Goal: Obtain resource: Download file/media

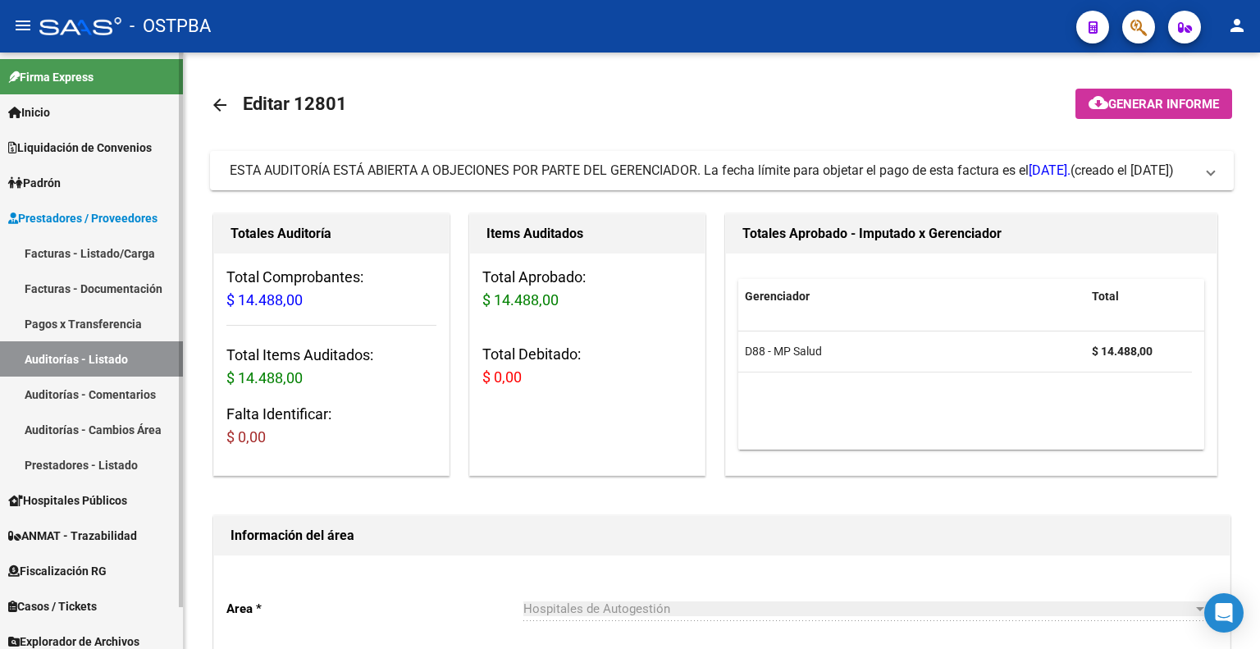
scroll to position [45, 0]
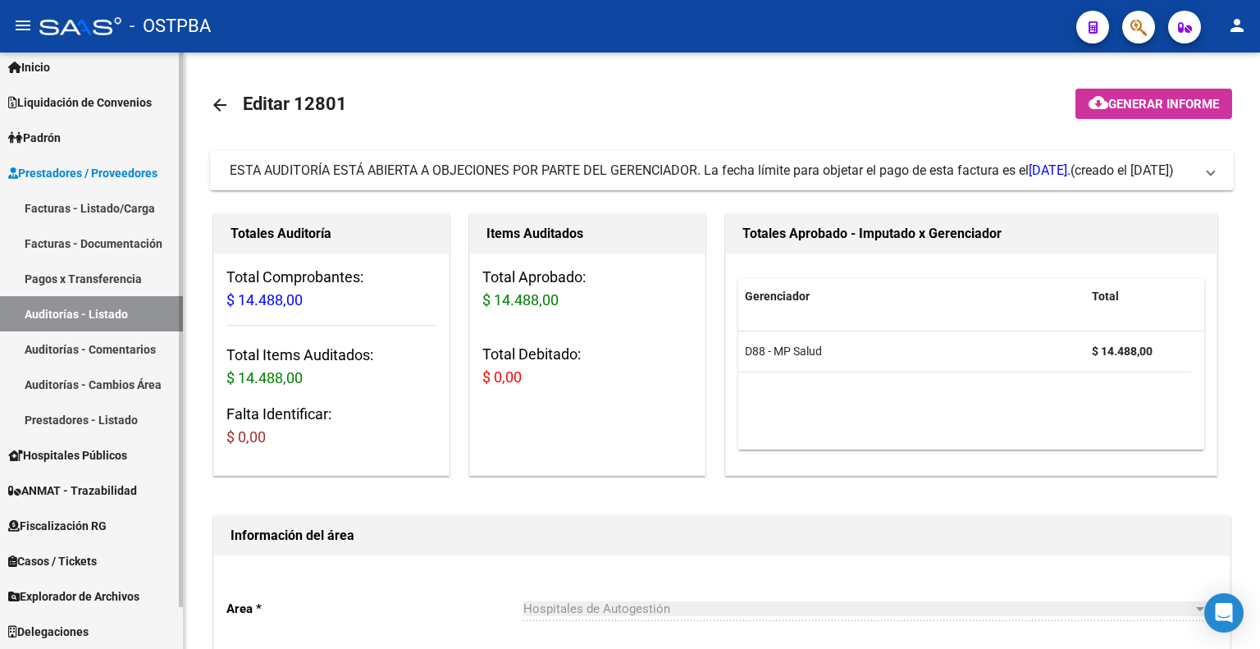
click at [94, 209] on link "Facturas - Listado/Carga" at bounding box center [91, 207] width 183 height 35
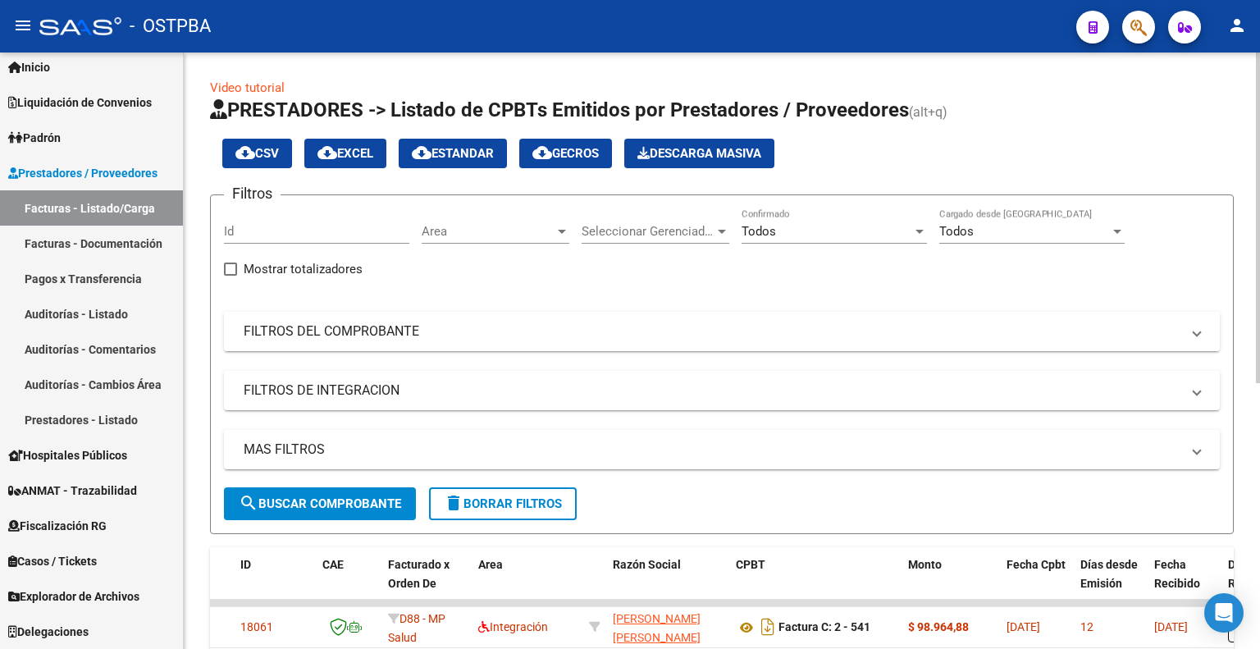
click at [418, 330] on mat-panel-title "FILTROS DEL COMPROBANTE" at bounding box center [712, 331] width 937 height 18
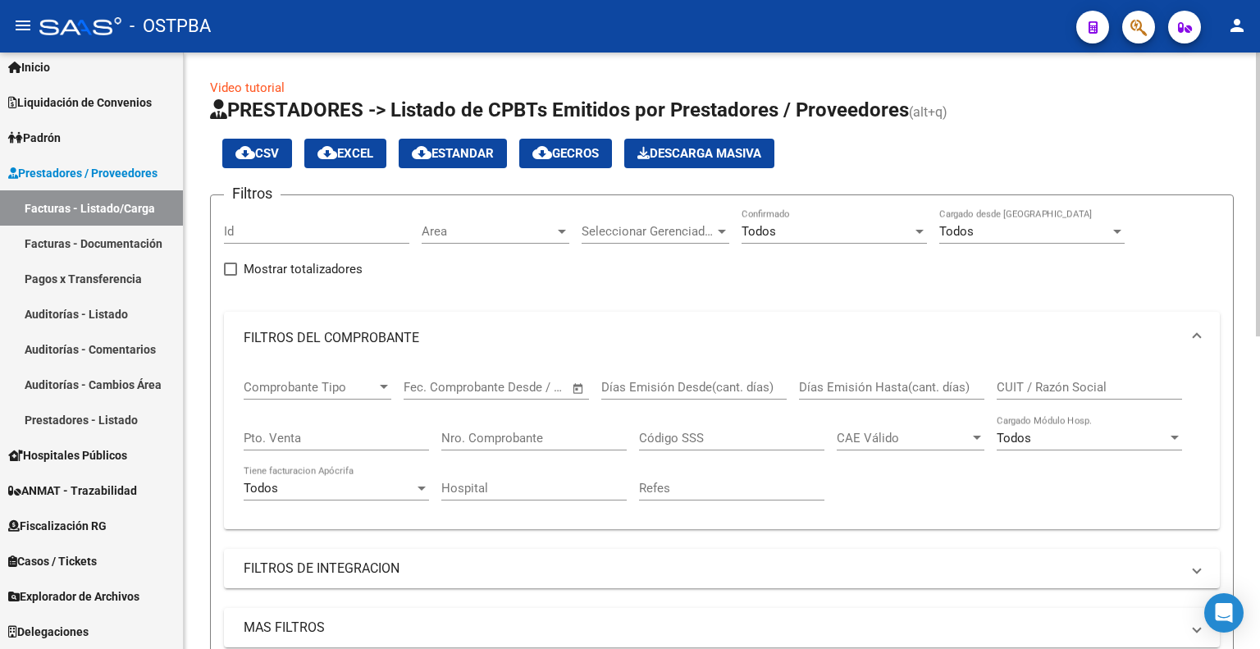
click at [526, 428] on div "Nro. Comprobante" at bounding box center [533, 432] width 185 height 35
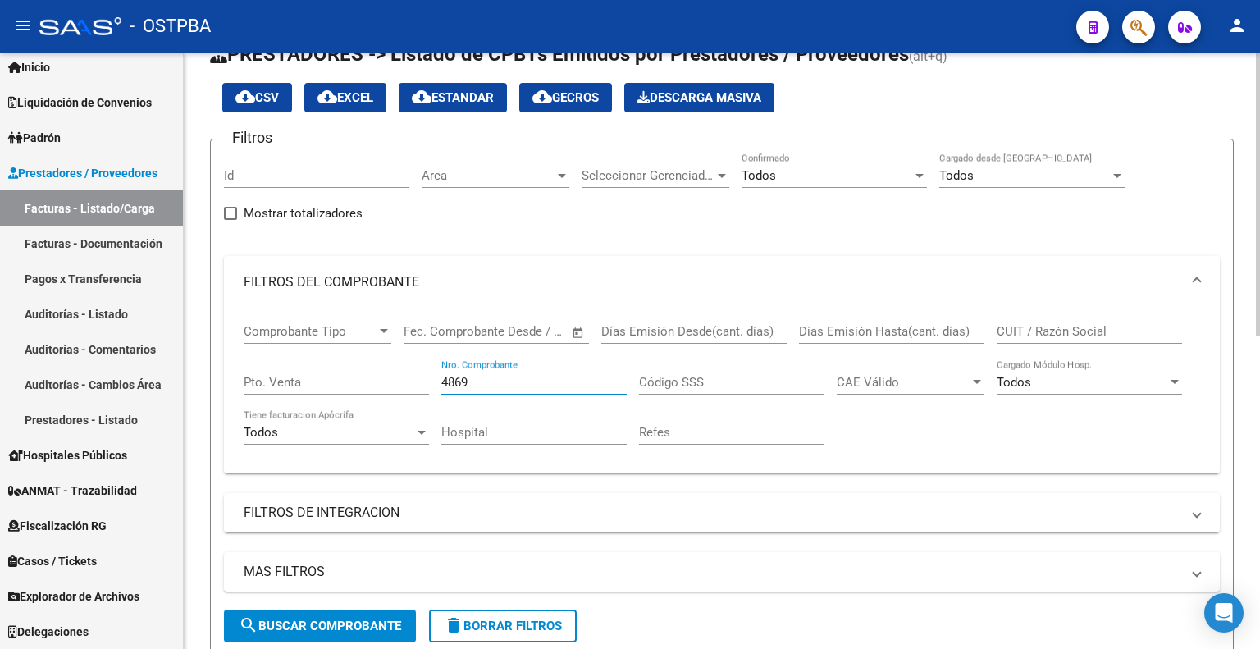
scroll to position [164, 0]
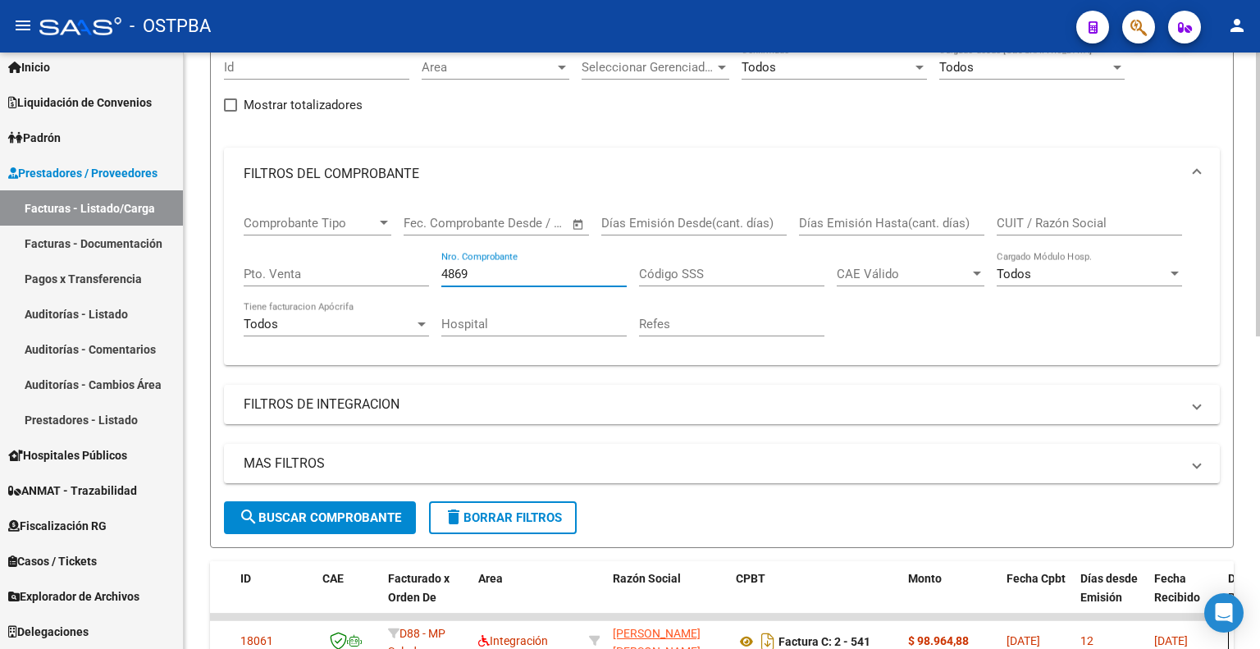
type input "4869"
click at [325, 517] on span "search Buscar Comprobante" at bounding box center [320, 517] width 162 height 15
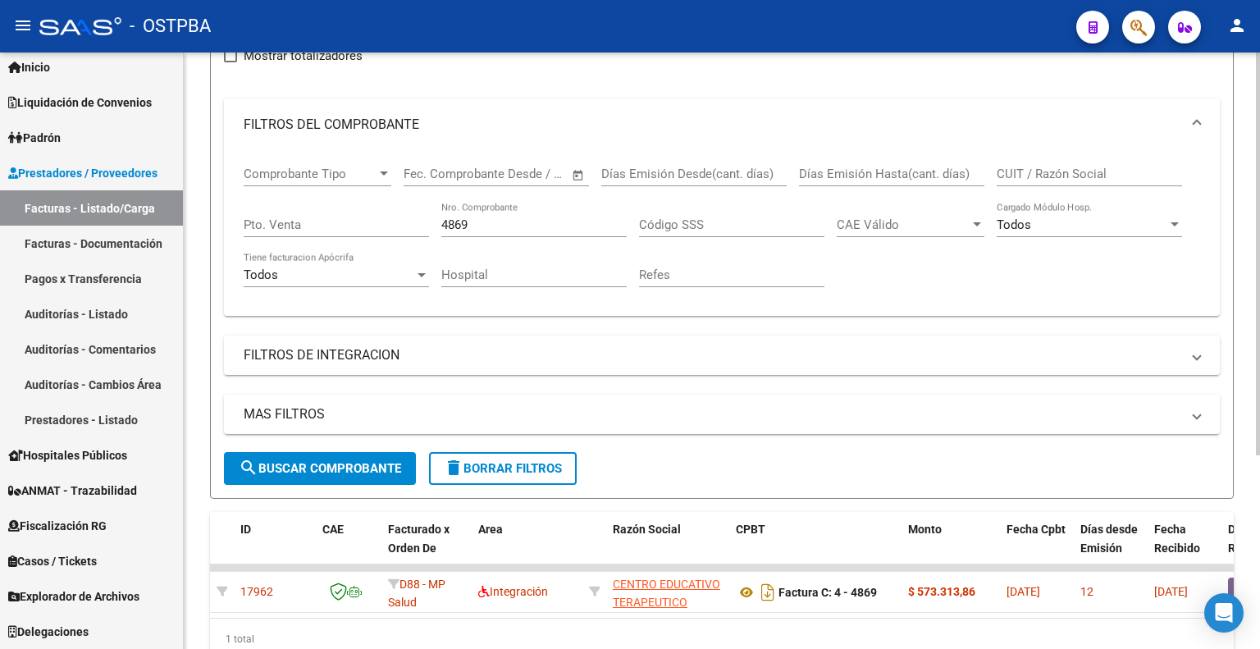
scroll to position [39, 0]
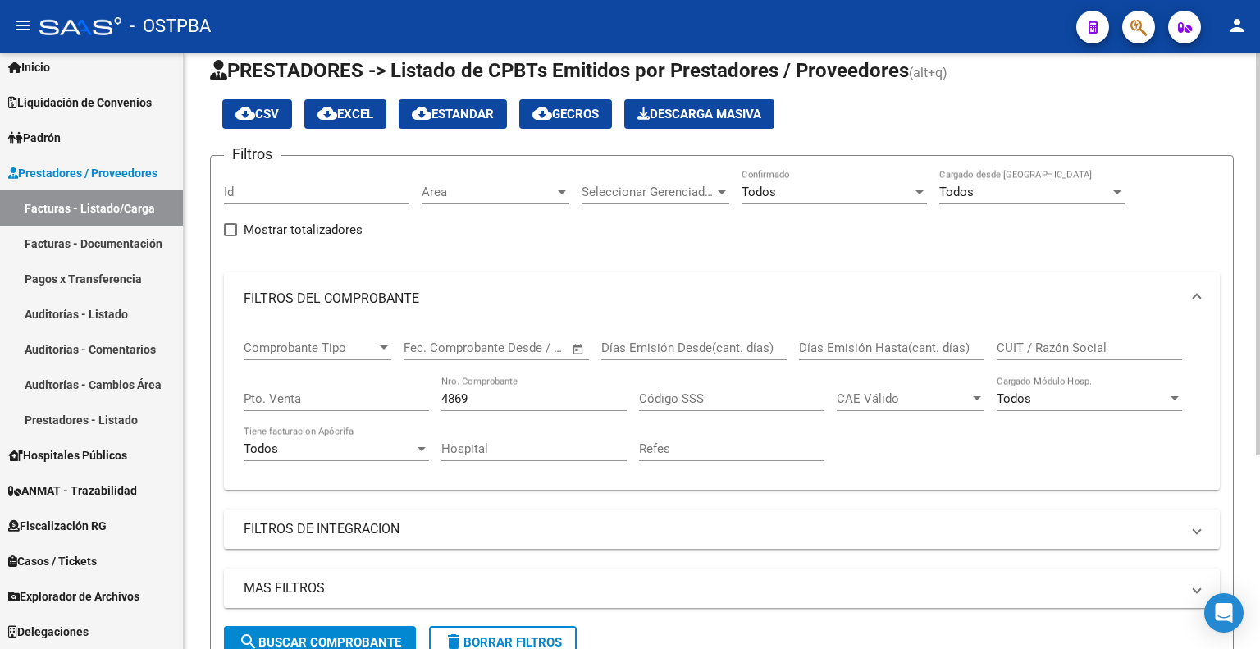
click at [325, 291] on mat-panel-title "FILTROS DEL COMPROBANTE" at bounding box center [712, 299] width 937 height 18
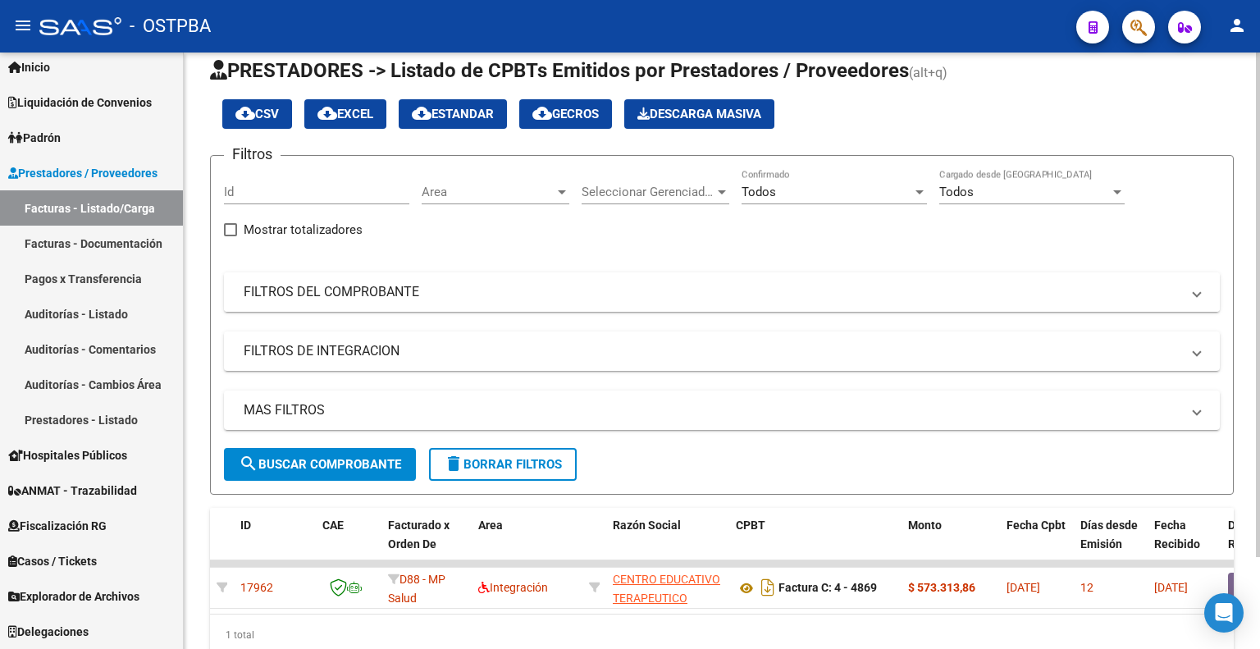
click at [325, 291] on mat-panel-title "FILTROS DEL COMPROBANTE" at bounding box center [712, 292] width 937 height 18
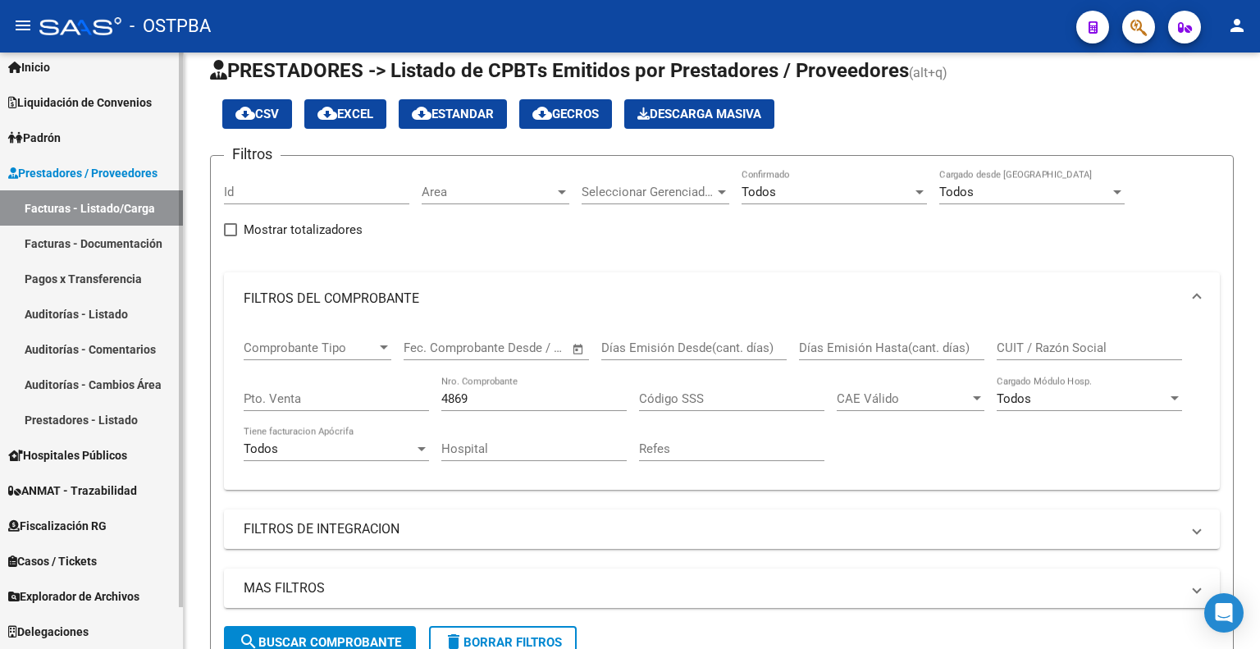
click at [103, 239] on link "Facturas - Documentación" at bounding box center [91, 243] width 183 height 35
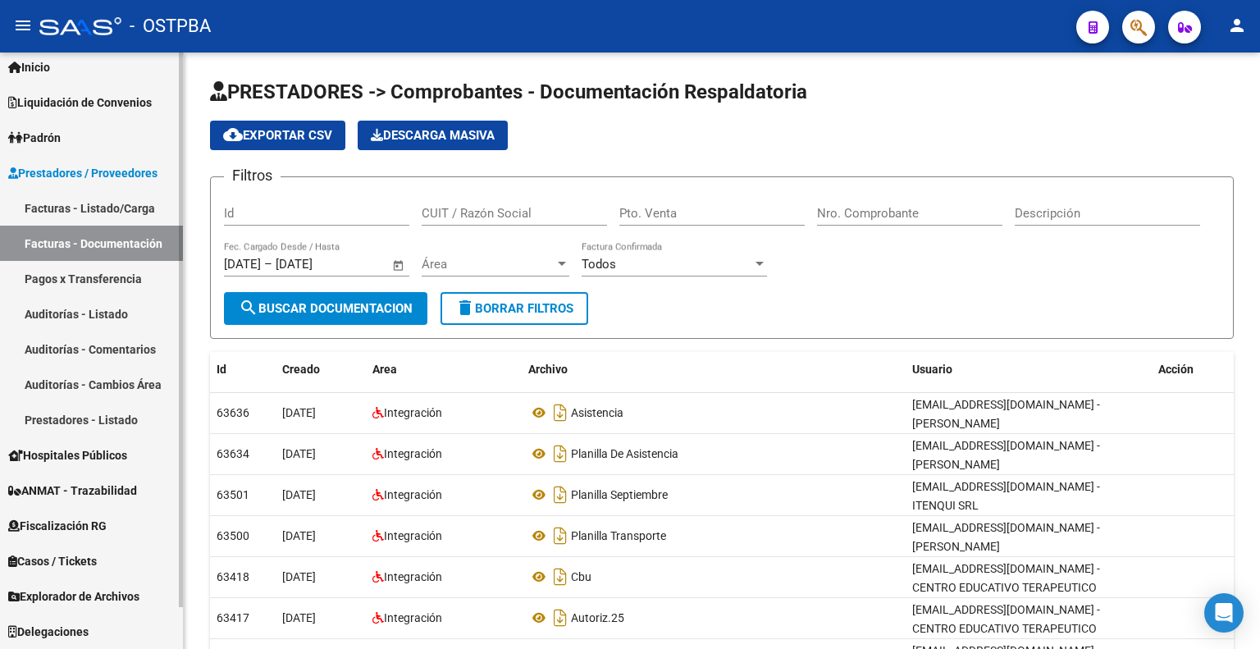
click at [103, 201] on link "Facturas - Listado/Carga" at bounding box center [91, 207] width 183 height 35
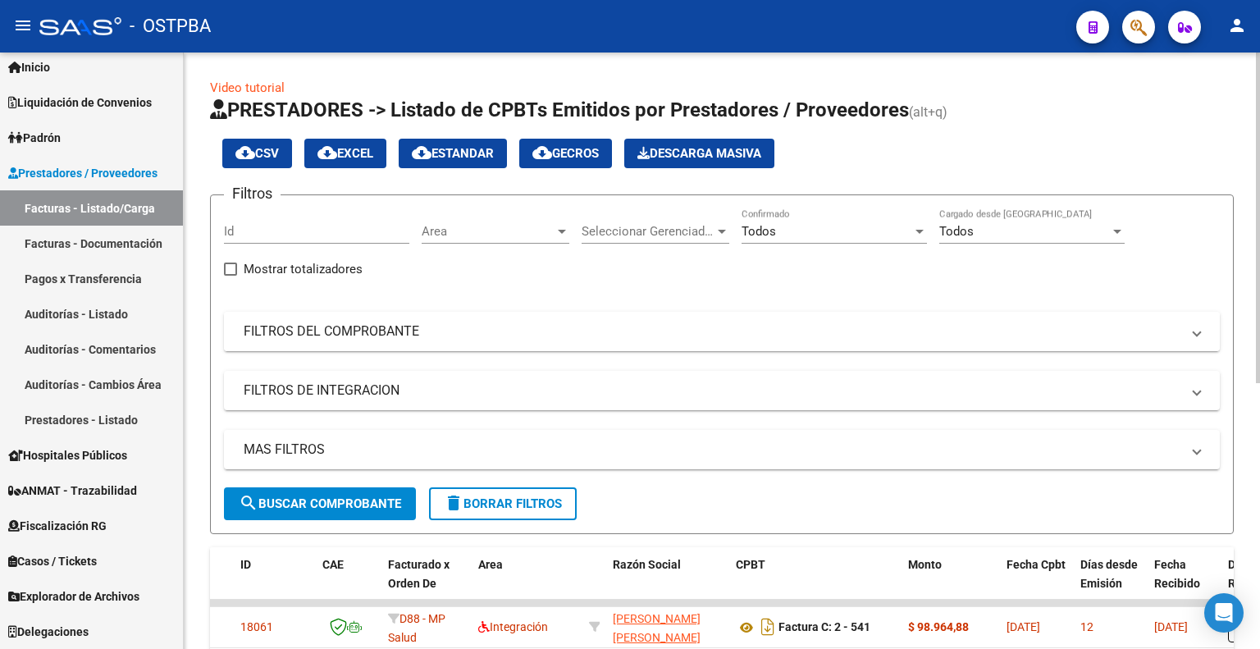
click at [422, 340] on mat-expansion-panel-header "FILTROS DEL COMPROBANTE" at bounding box center [722, 331] width 996 height 39
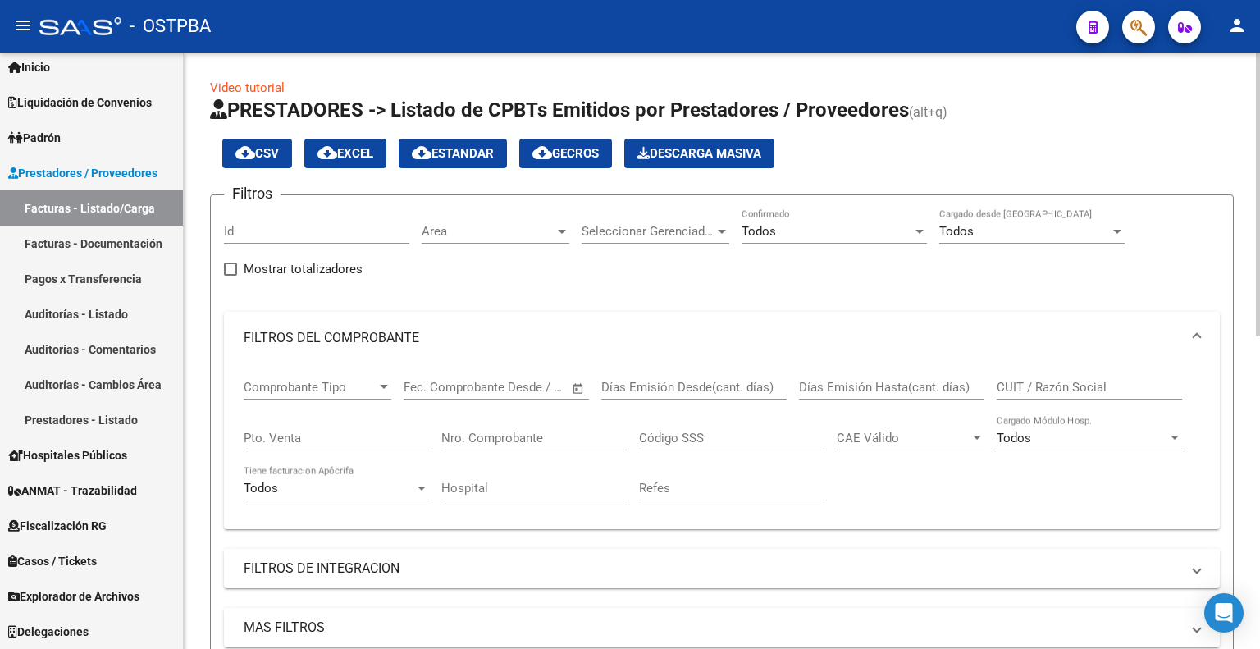
click at [541, 433] on input "Nro. Comprobante" at bounding box center [533, 438] width 185 height 15
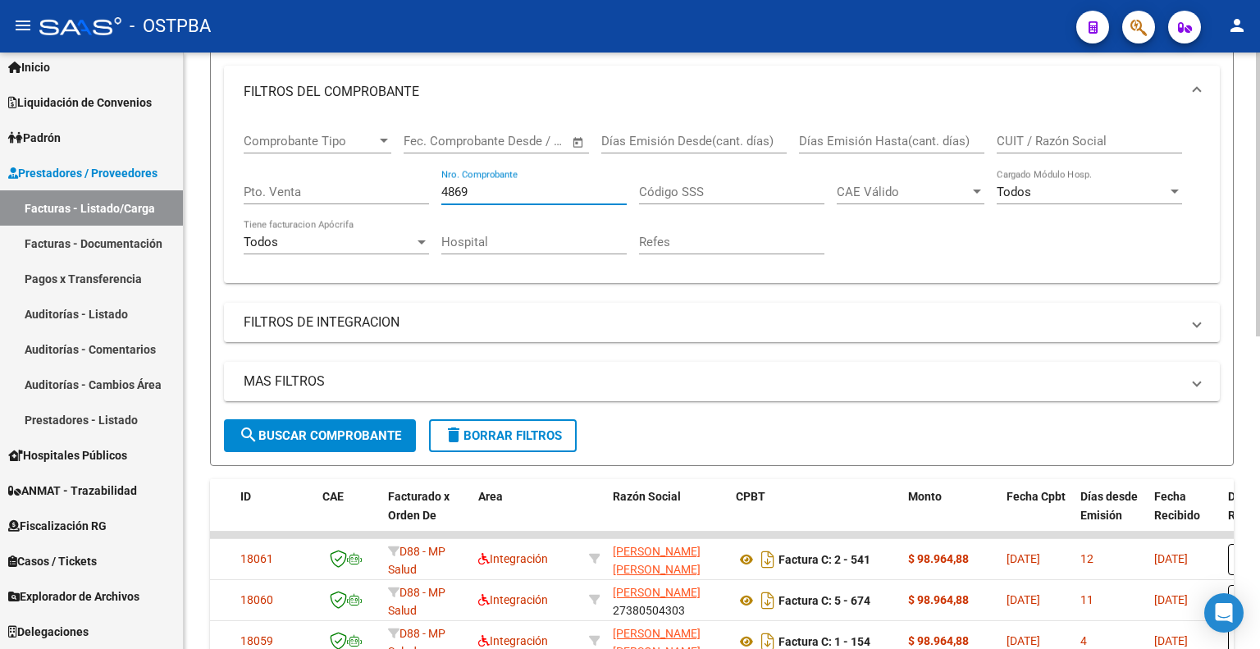
type input "4869"
click at [340, 432] on span "search Buscar Comprobante" at bounding box center [320, 435] width 162 height 15
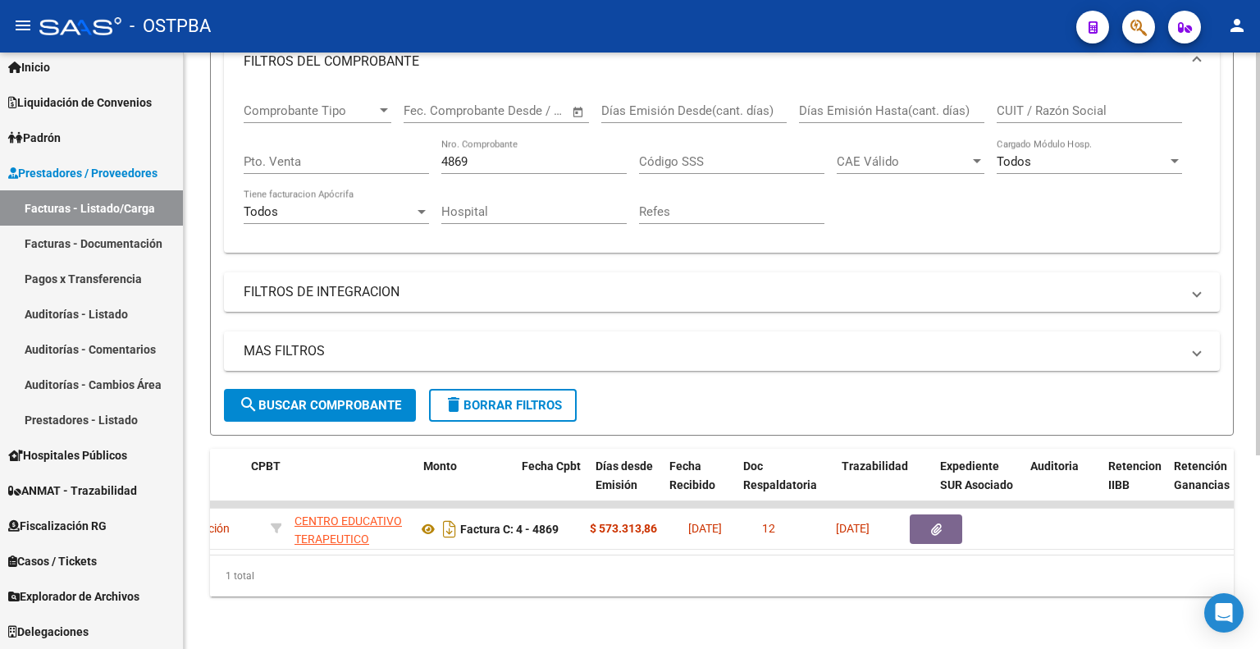
scroll to position [0, 492]
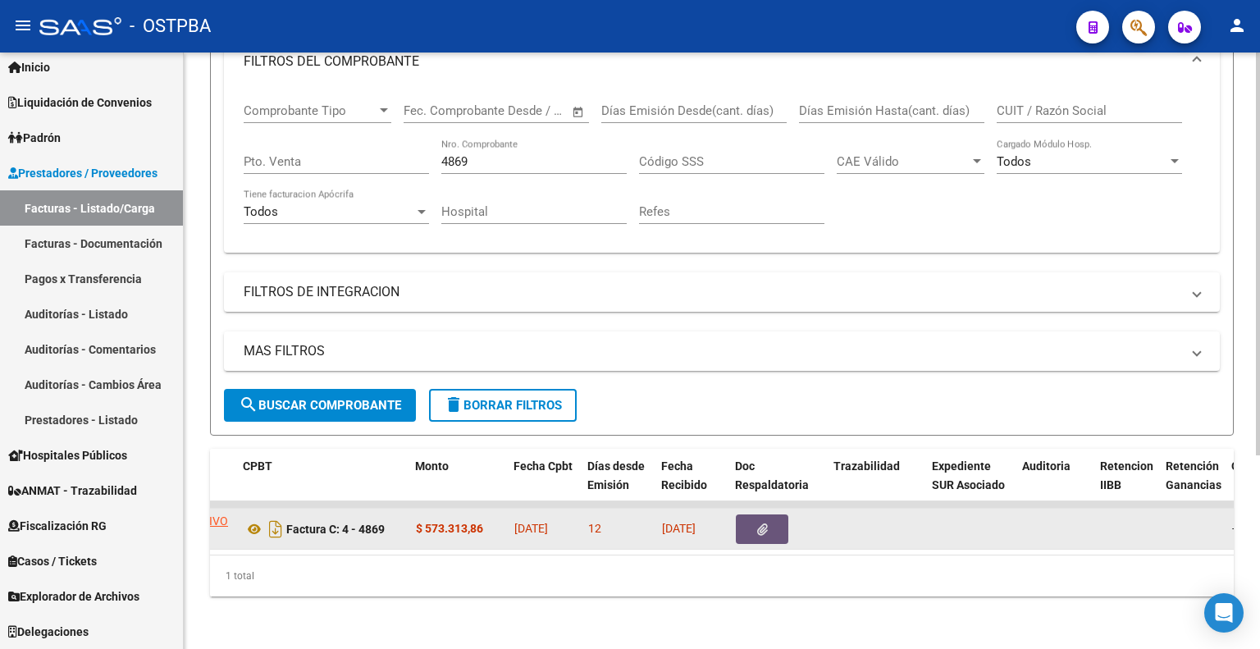
click at [765, 523] on icon "button" at bounding box center [762, 529] width 11 height 12
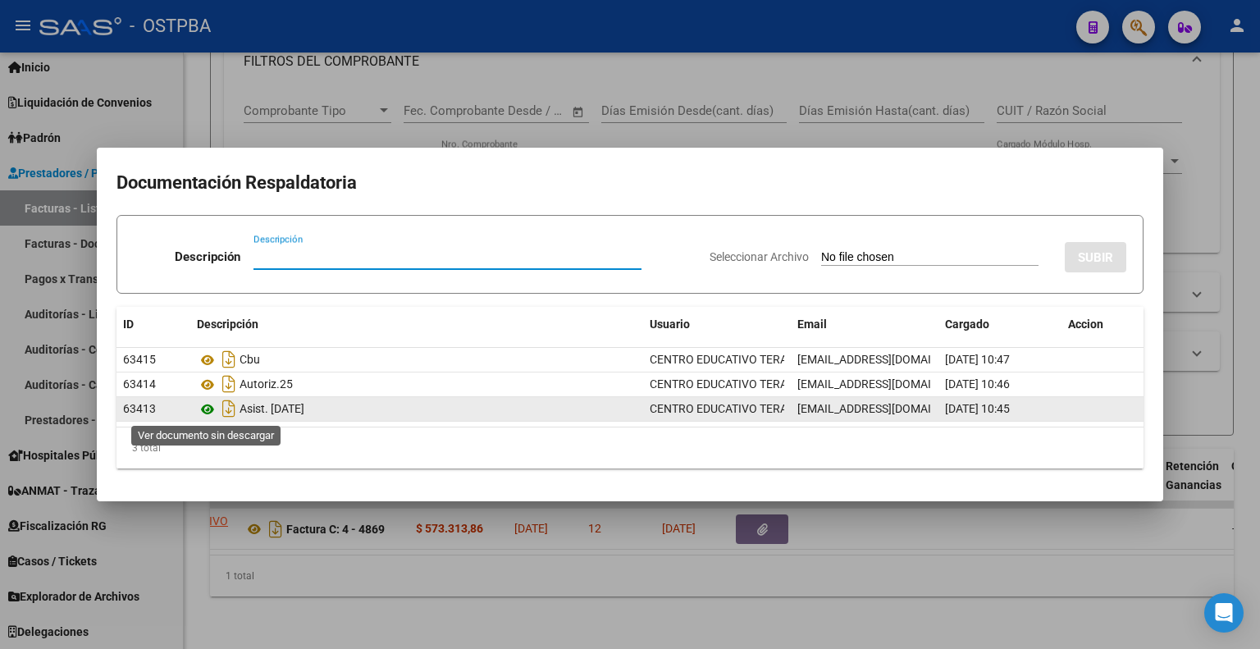
click at [207, 406] on icon at bounding box center [207, 409] width 21 height 20
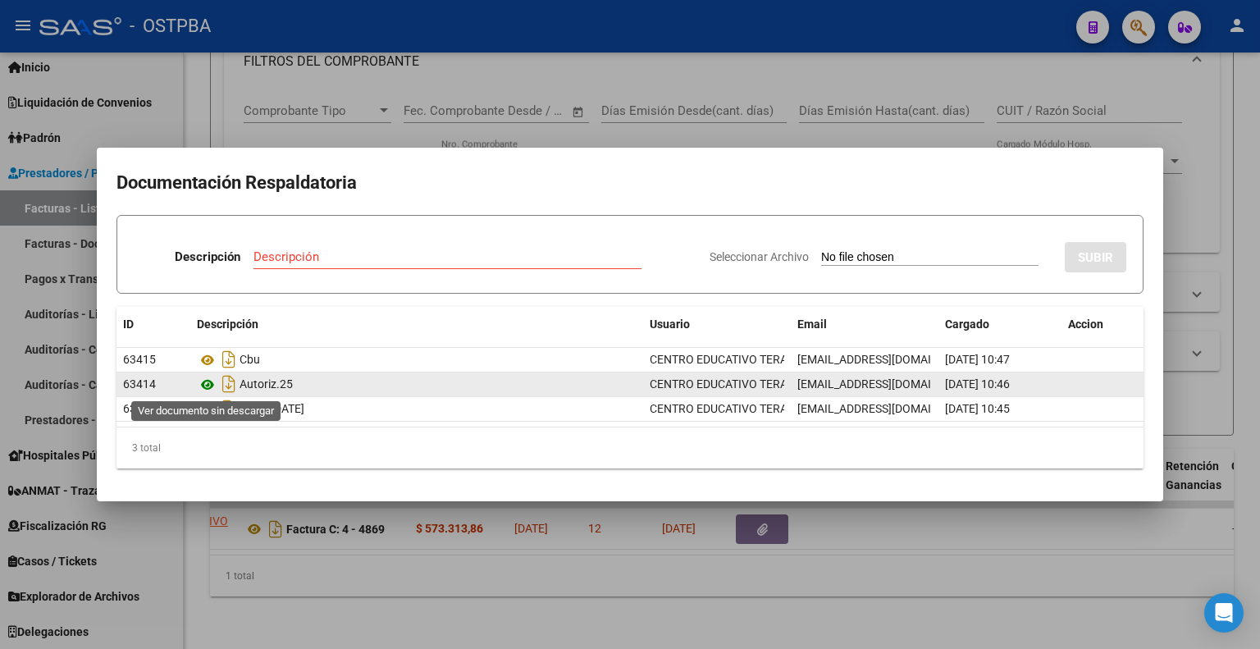
click at [211, 380] on icon at bounding box center [207, 385] width 21 height 20
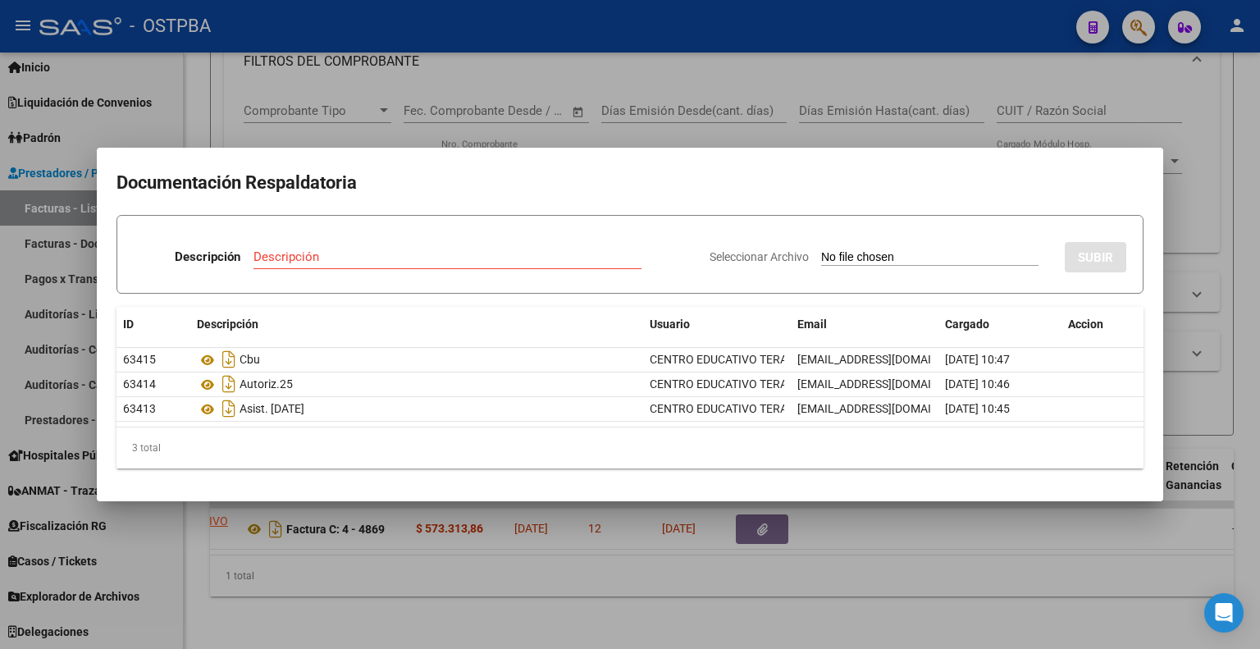
click at [623, 195] on h2 "Documentación Respaldatoria" at bounding box center [629, 182] width 1027 height 31
drag, startPoint x: 865, startPoint y: 620, endPoint x: 677, endPoint y: 598, distance: 189.1
click at [863, 620] on div at bounding box center [630, 324] width 1260 height 649
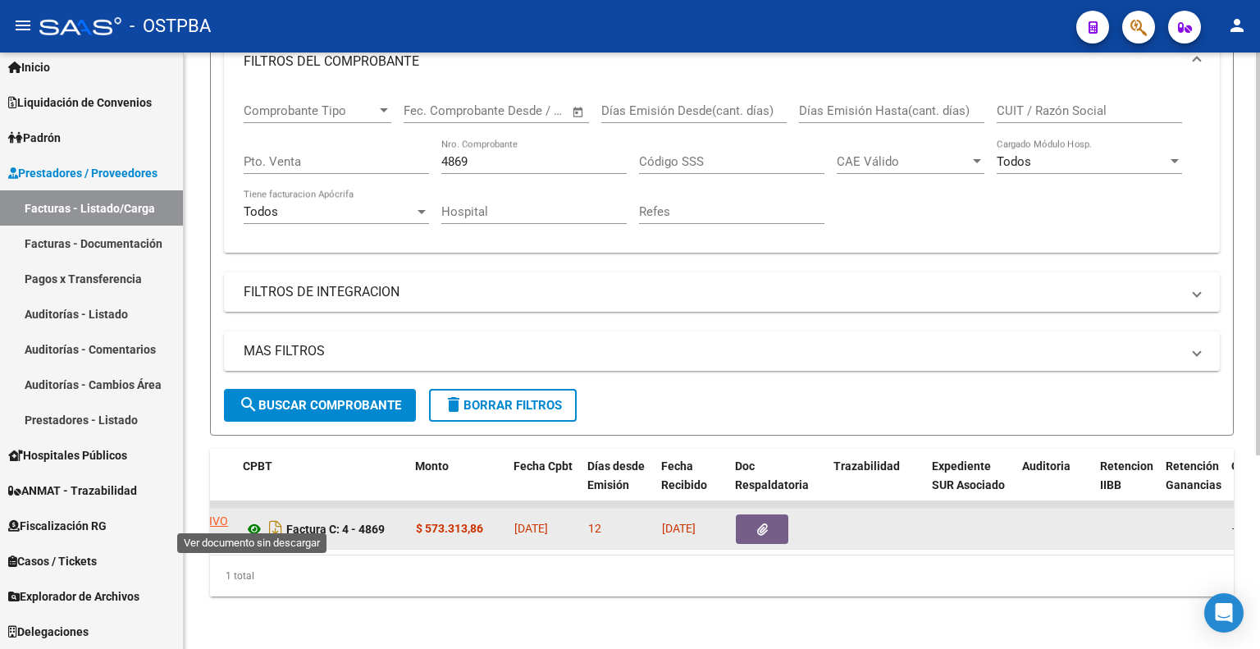
click at [253, 519] on icon at bounding box center [254, 529] width 21 height 20
